Goal: Entertainment & Leisure: Consume media (video, audio)

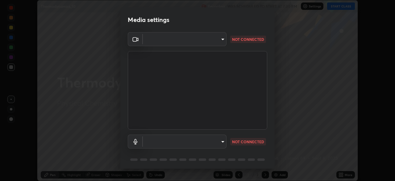
scroll to position [22, 0]
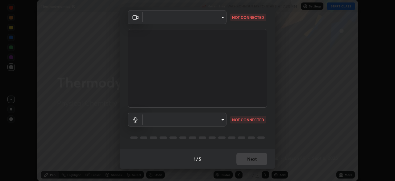
type input "d64d47ec9df49bf16df3be139c80778ada659e70263b5e9972ae33db9fa5459d"
type input "default"
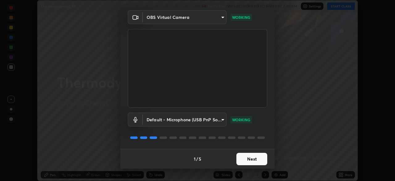
click at [248, 159] on button "Next" at bounding box center [251, 158] width 31 height 12
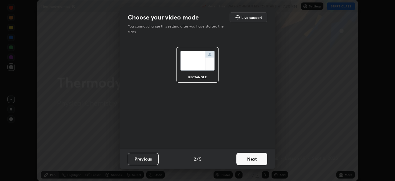
scroll to position [0, 0]
click at [246, 158] on button "Next" at bounding box center [251, 158] width 31 height 12
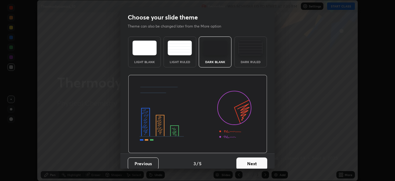
click at [246, 158] on button "Next" at bounding box center [251, 163] width 31 height 12
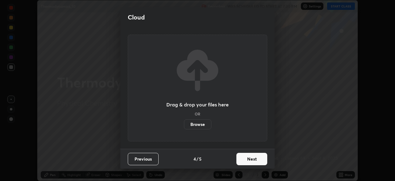
click at [244, 164] on button "Next" at bounding box center [251, 158] width 31 height 12
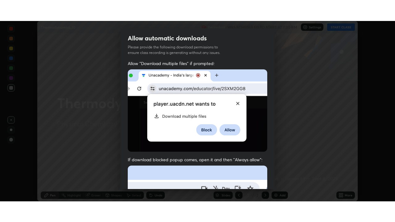
scroll to position [148, 0]
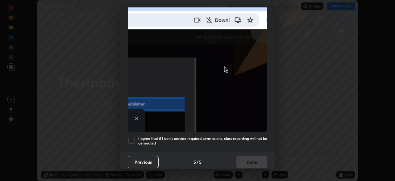
click at [138, 141] on div "I agree that if I don't provide required permissions, class recording will not …" at bounding box center [197, 140] width 139 height 7
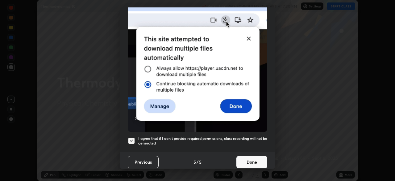
click at [245, 156] on button "Done" at bounding box center [251, 162] width 31 height 12
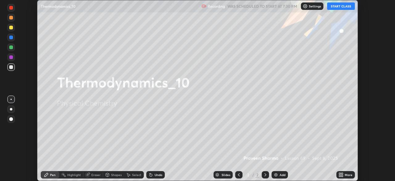
click at [335, 5] on button "START CLASS" at bounding box center [341, 5] width 28 height 7
click at [341, 173] on icon at bounding box center [342, 174] width 2 height 2
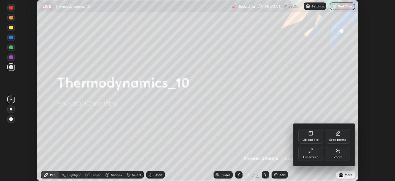
click at [309, 151] on icon at bounding box center [309, 151] width 1 height 1
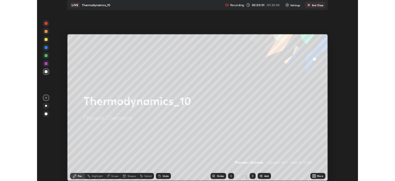
scroll to position [222, 395]
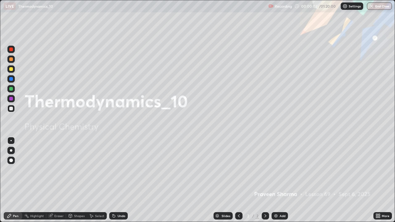
click at [274, 180] on img at bounding box center [275, 216] width 5 height 5
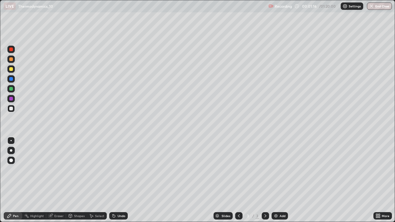
click at [115, 180] on div "Undo" at bounding box center [118, 215] width 19 height 7
click at [113, 180] on icon at bounding box center [114, 216] width 2 height 2
click at [114, 180] on icon at bounding box center [113, 216] width 5 height 5
click at [113, 180] on icon at bounding box center [114, 216] width 2 height 2
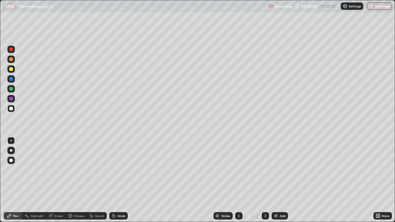
click at [114, 180] on icon at bounding box center [113, 216] width 5 height 5
click at [118, 180] on div "Undo" at bounding box center [122, 215] width 8 height 3
click at [117, 180] on div "Undo" at bounding box center [118, 215] width 19 height 7
click at [124, 180] on div "Undo" at bounding box center [122, 215] width 8 height 3
click at [122, 180] on div "Undo" at bounding box center [122, 215] width 8 height 3
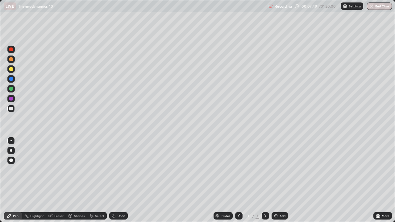
click at [123, 180] on div "Undo" at bounding box center [118, 215] width 19 height 7
click at [276, 180] on img at bounding box center [275, 216] width 5 height 5
click at [123, 180] on div "Undo" at bounding box center [122, 215] width 8 height 3
click at [123, 180] on div "Undo" at bounding box center [118, 215] width 19 height 7
click at [121, 180] on div "Undo" at bounding box center [118, 215] width 19 height 7
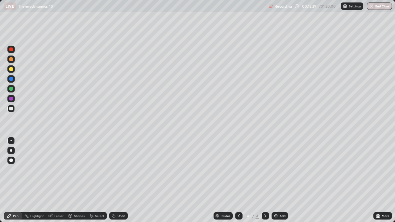
click at [121, 180] on div "Undo" at bounding box center [122, 215] width 8 height 3
click at [124, 180] on div "Undo" at bounding box center [122, 215] width 8 height 3
click at [113, 180] on icon at bounding box center [114, 216] width 2 height 2
click at [114, 180] on icon at bounding box center [114, 216] width 2 height 2
click at [50, 180] on icon at bounding box center [50, 216] width 4 height 4
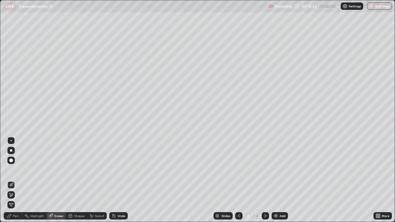
click at [16, 180] on div "Pen" at bounding box center [13, 215] width 19 height 7
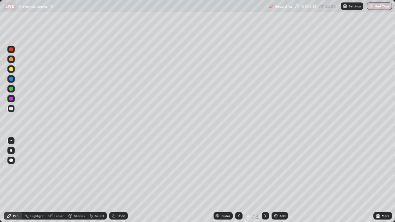
click at [275, 180] on img at bounding box center [275, 216] width 5 height 5
click at [12, 69] on div at bounding box center [11, 69] width 4 height 4
click at [116, 180] on div "Undo" at bounding box center [118, 215] width 19 height 7
click at [11, 89] on div at bounding box center [11, 89] width 4 height 4
click at [121, 180] on div "Undo" at bounding box center [122, 215] width 8 height 3
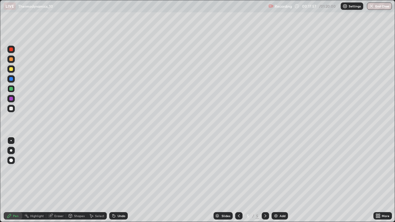
click at [120, 180] on div "Undo" at bounding box center [122, 215] width 8 height 3
click at [238, 180] on icon at bounding box center [238, 216] width 5 height 5
click at [265, 180] on icon at bounding box center [265, 216] width 5 height 5
click at [51, 180] on icon at bounding box center [50, 216] width 4 height 4
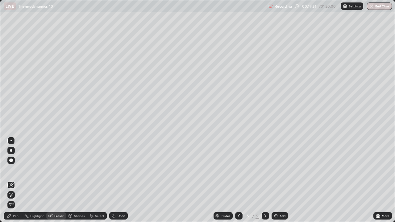
click at [12, 180] on icon at bounding box center [11, 195] width 5 height 5
click at [12, 180] on div "Pen" at bounding box center [13, 215] width 19 height 7
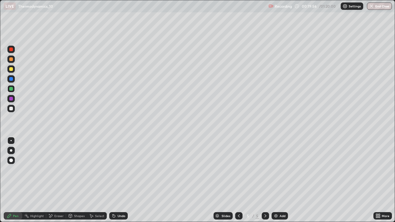
click at [52, 180] on div "Eraser" at bounding box center [56, 215] width 20 height 7
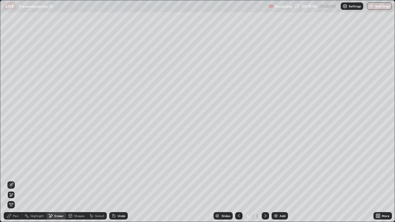
click at [10, 180] on icon at bounding box center [11, 185] width 5 height 5
click at [11, 180] on icon at bounding box center [9, 216] width 5 height 5
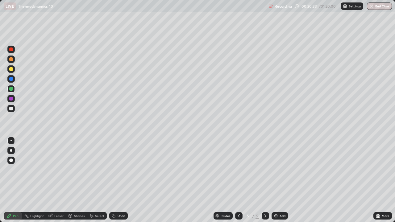
click at [113, 180] on icon at bounding box center [113, 214] width 1 height 1
click at [11, 108] on div at bounding box center [11, 109] width 4 height 4
click at [57, 180] on div "Eraser" at bounding box center [56, 215] width 20 height 7
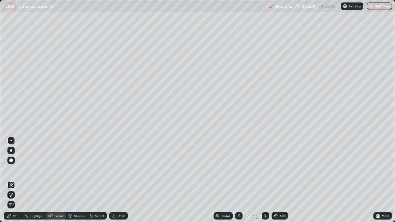
click at [11, 180] on icon at bounding box center [11, 195] width 5 height 5
click at [14, 180] on div "Pen" at bounding box center [16, 215] width 6 height 3
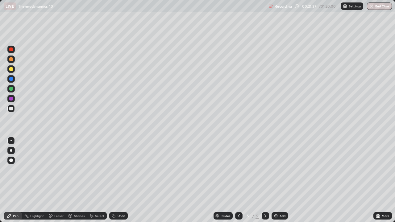
click at [13, 180] on div "Pen" at bounding box center [16, 215] width 6 height 3
click at [52, 180] on icon at bounding box center [50, 215] width 3 height 3
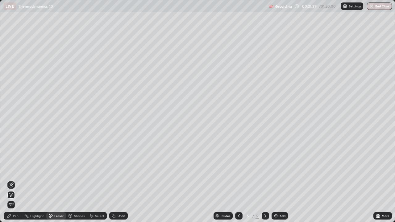
click at [10, 180] on div at bounding box center [10, 184] width 7 height 7
click at [13, 180] on div "Pen" at bounding box center [13, 215] width 19 height 7
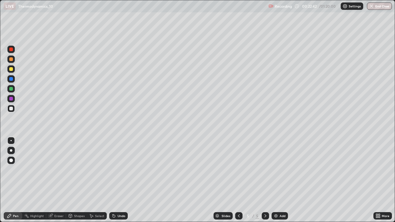
click at [275, 180] on img at bounding box center [275, 216] width 5 height 5
click at [124, 180] on div "Undo" at bounding box center [122, 215] width 8 height 3
click at [123, 180] on div "Undo" at bounding box center [122, 215] width 8 height 3
click at [121, 180] on div "Undo" at bounding box center [122, 215] width 8 height 3
click at [115, 180] on icon at bounding box center [113, 216] width 5 height 5
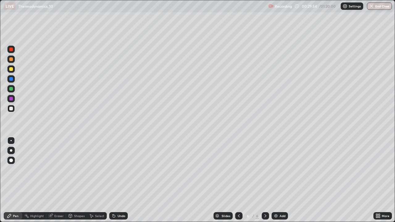
click at [276, 180] on img at bounding box center [275, 216] width 5 height 5
click at [124, 180] on div "Undo" at bounding box center [122, 215] width 8 height 3
click at [118, 180] on div "Undo" at bounding box center [122, 215] width 8 height 3
click at [120, 180] on div "Undo" at bounding box center [122, 215] width 8 height 3
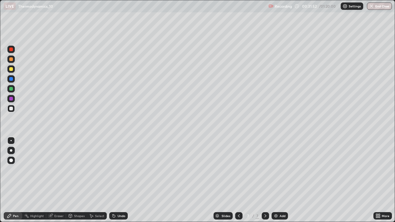
click at [120, 180] on div "Undo" at bounding box center [122, 215] width 8 height 3
click at [8, 71] on div at bounding box center [10, 68] width 7 height 7
click at [119, 180] on div "Undo" at bounding box center [122, 215] width 8 height 3
click at [118, 180] on div "Undo" at bounding box center [122, 215] width 8 height 3
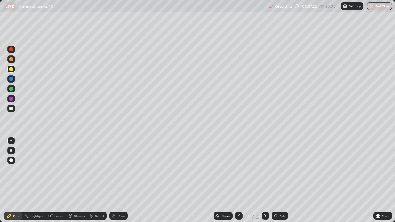
click at [118, 180] on div "Undo" at bounding box center [122, 215] width 8 height 3
click at [273, 180] on img at bounding box center [275, 216] width 5 height 5
click at [12, 109] on div at bounding box center [11, 109] width 4 height 4
click at [119, 180] on div "Undo" at bounding box center [122, 215] width 8 height 3
click at [118, 180] on div "Undo" at bounding box center [118, 215] width 19 height 7
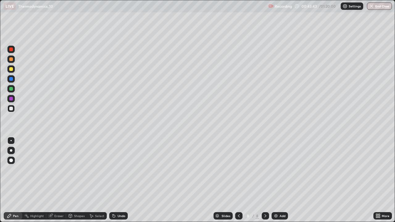
click at [120, 180] on div "Undo" at bounding box center [122, 215] width 8 height 3
click at [10, 68] on div at bounding box center [11, 69] width 4 height 4
click at [14, 80] on div at bounding box center [10, 78] width 7 height 7
click at [373, 8] on img "button" at bounding box center [371, 6] width 5 height 5
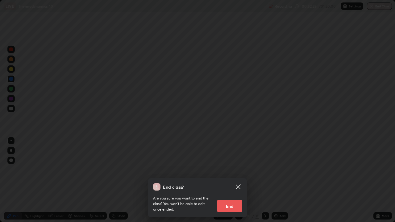
click at [230, 180] on button "End" at bounding box center [229, 206] width 25 height 12
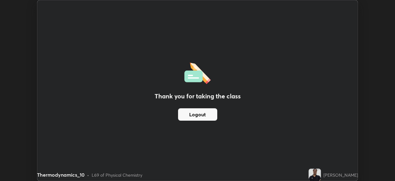
scroll to position [30682, 30468]
